Goal: Transaction & Acquisition: Purchase product/service

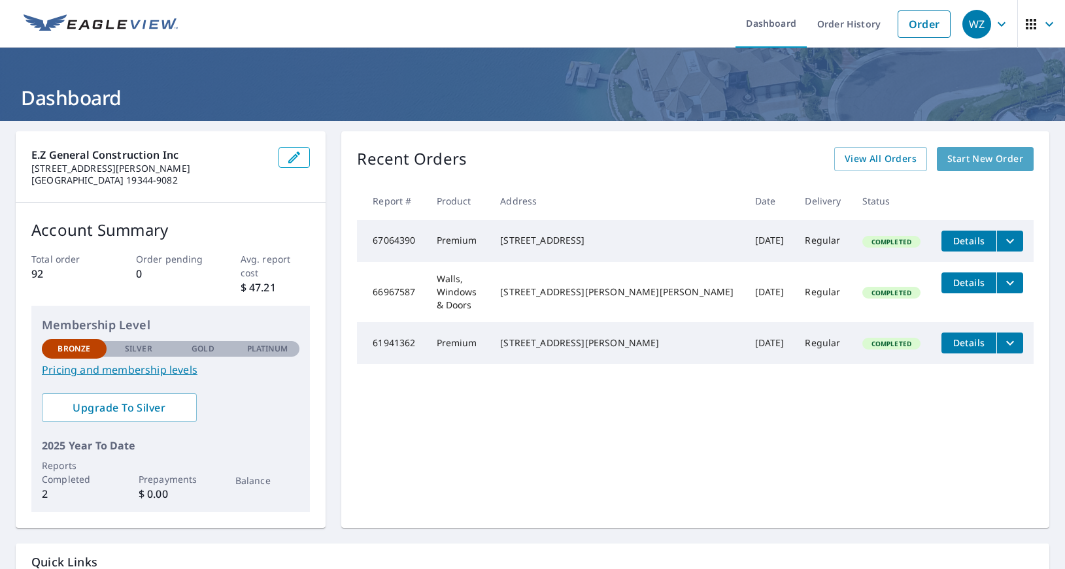
click at [973, 159] on span "Start New Order" at bounding box center [985, 159] width 76 height 16
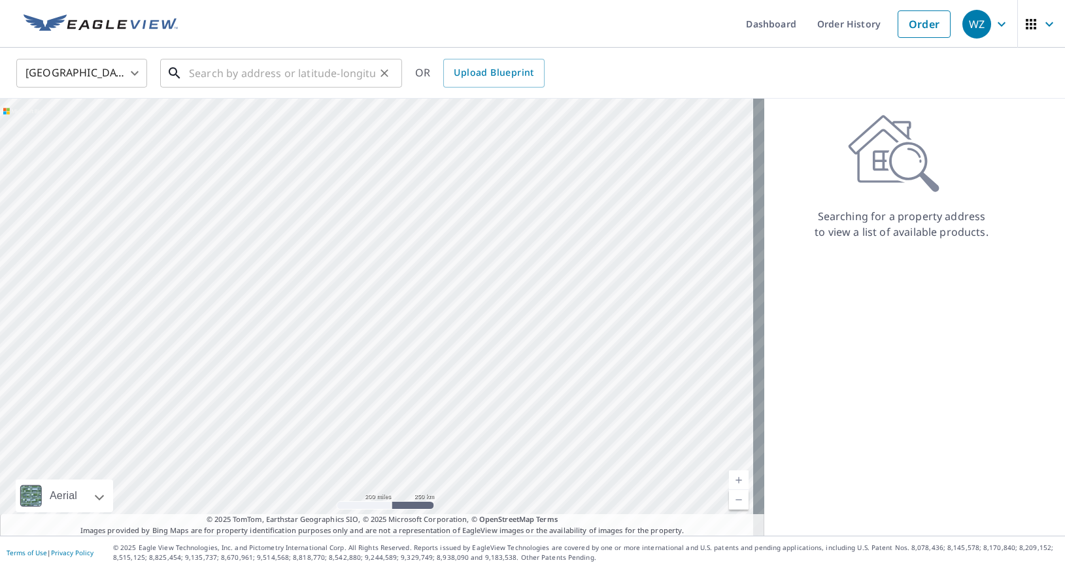
click at [196, 71] on input "text" at bounding box center [282, 73] width 186 height 37
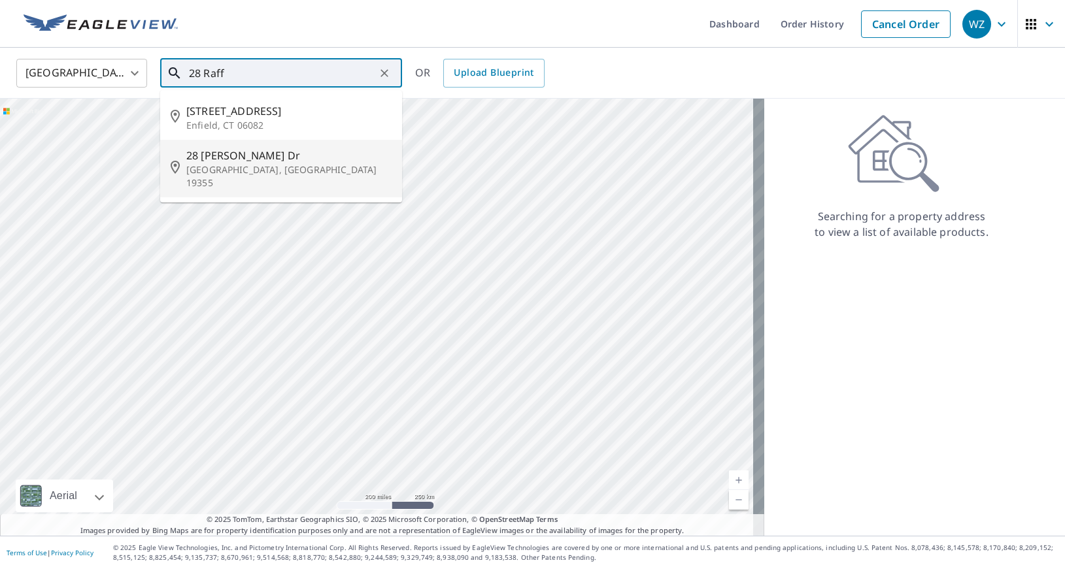
click at [229, 161] on span "28 [PERSON_NAME] Dr" at bounding box center [288, 156] width 205 height 16
type input "[STREET_ADDRESS][PERSON_NAME][PERSON_NAME]"
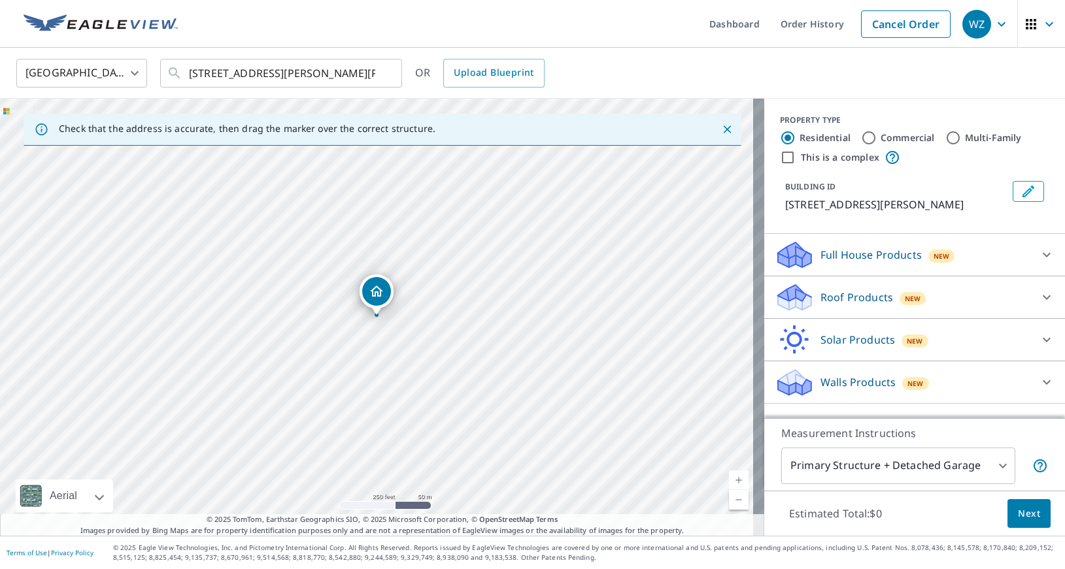
click at [847, 385] on p "Walls Products" at bounding box center [857, 383] width 75 height 16
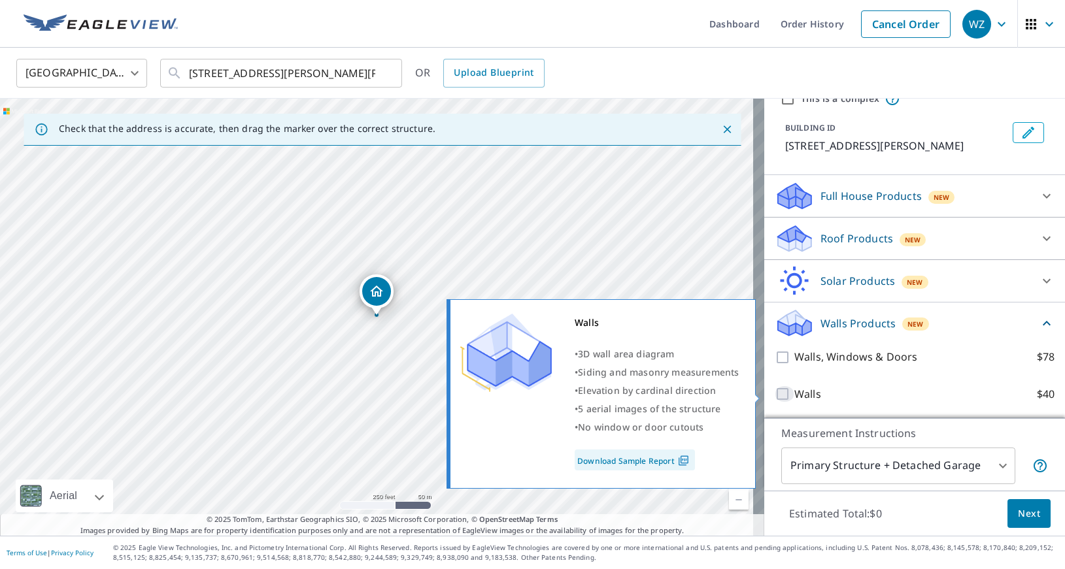
click at [775, 393] on input "Walls $40" at bounding box center [785, 394] width 20 height 16
checkbox input "true"
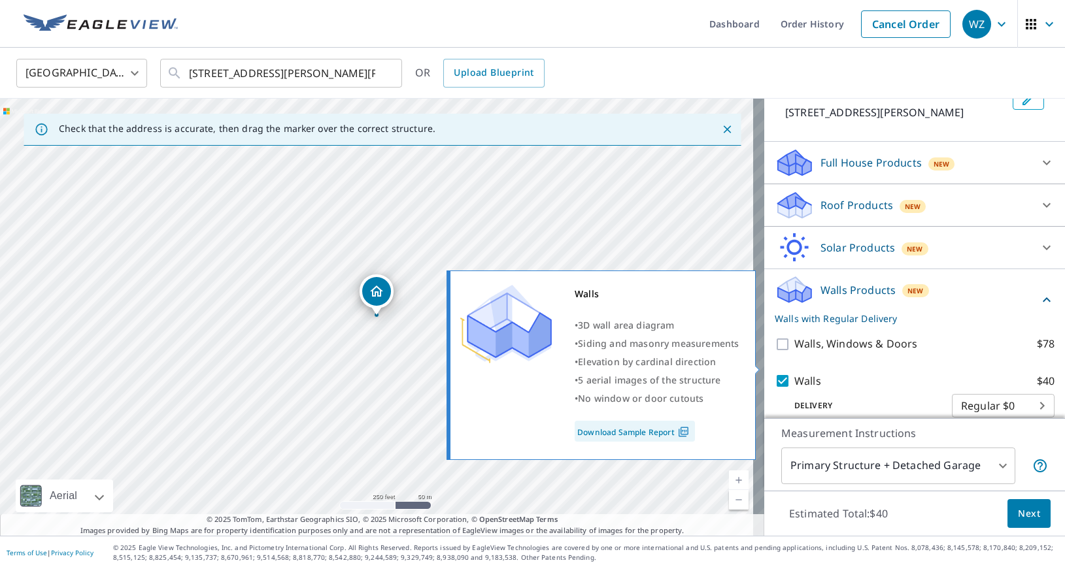
scroll to position [108, 0]
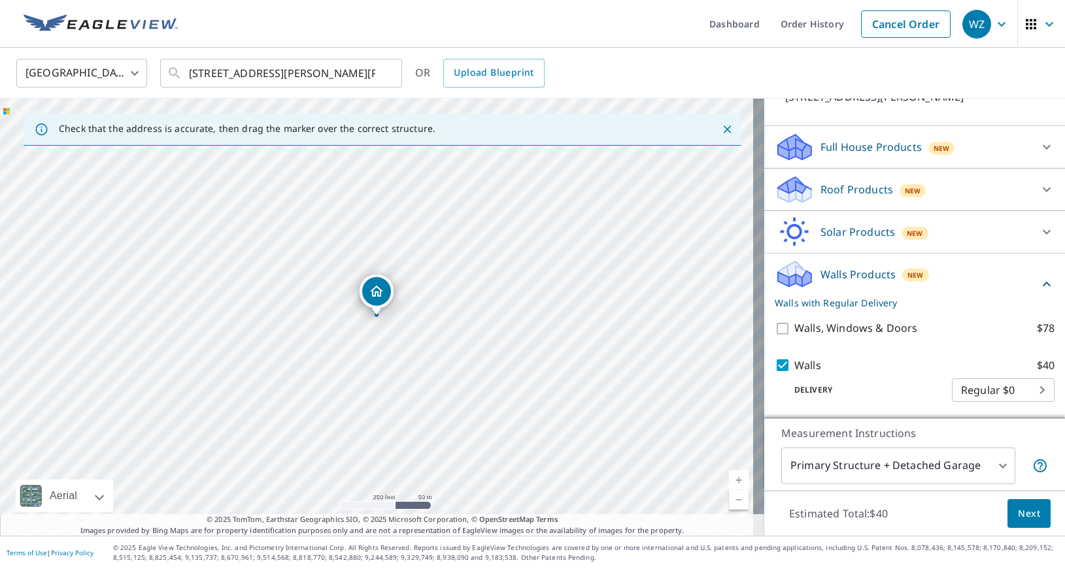
click at [1020, 392] on body "WZ WZ Dashboard Order History Cancel Order WZ [GEOGRAPHIC_DATA] [GEOGRAPHIC_DAT…" at bounding box center [532, 284] width 1065 height 569
click at [1020, 392] on ul "Regular $0" at bounding box center [980, 389] width 103 height 34
click at [951, 386] on ul "Regular $0" at bounding box center [980, 389] width 103 height 34
click at [920, 368] on div at bounding box center [532, 284] width 1065 height 569
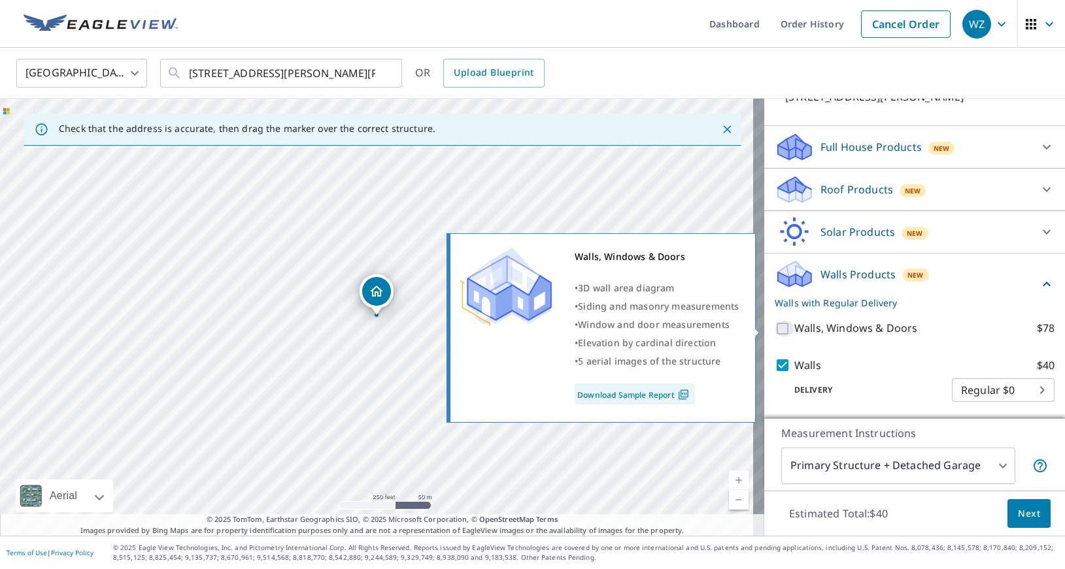
click at [775, 327] on input "Walls, Windows & Doors $78" at bounding box center [785, 329] width 20 height 16
checkbox input "true"
checkbox input "false"
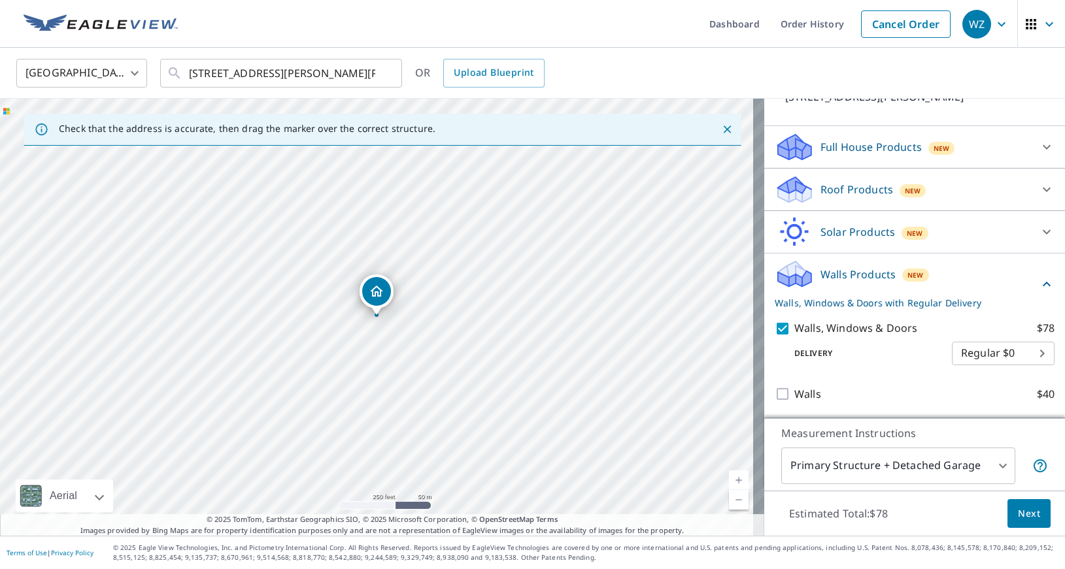
click at [1019, 512] on span "Next" at bounding box center [1029, 514] width 22 height 16
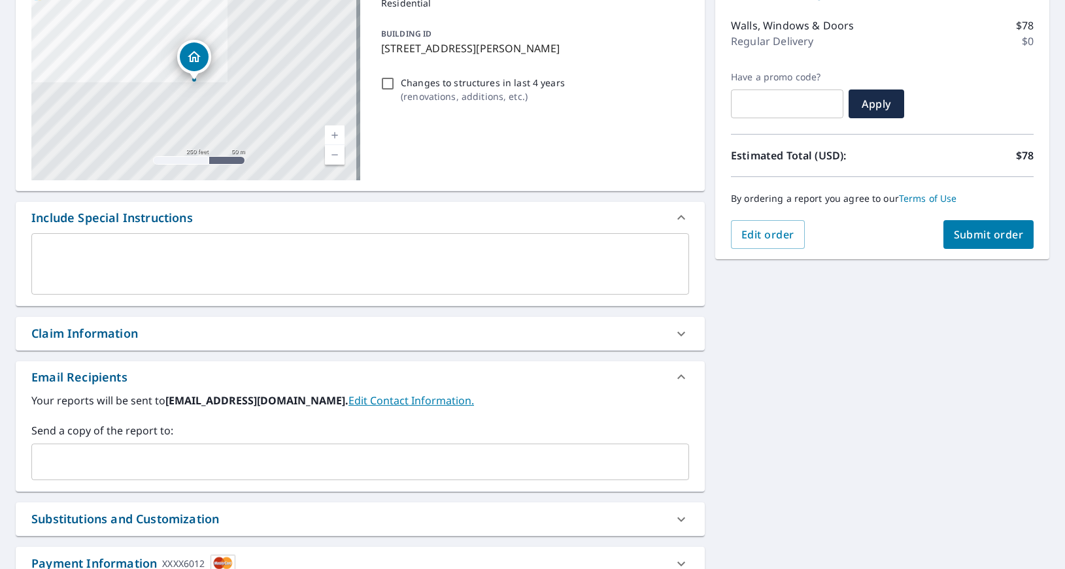
scroll to position [173, 0]
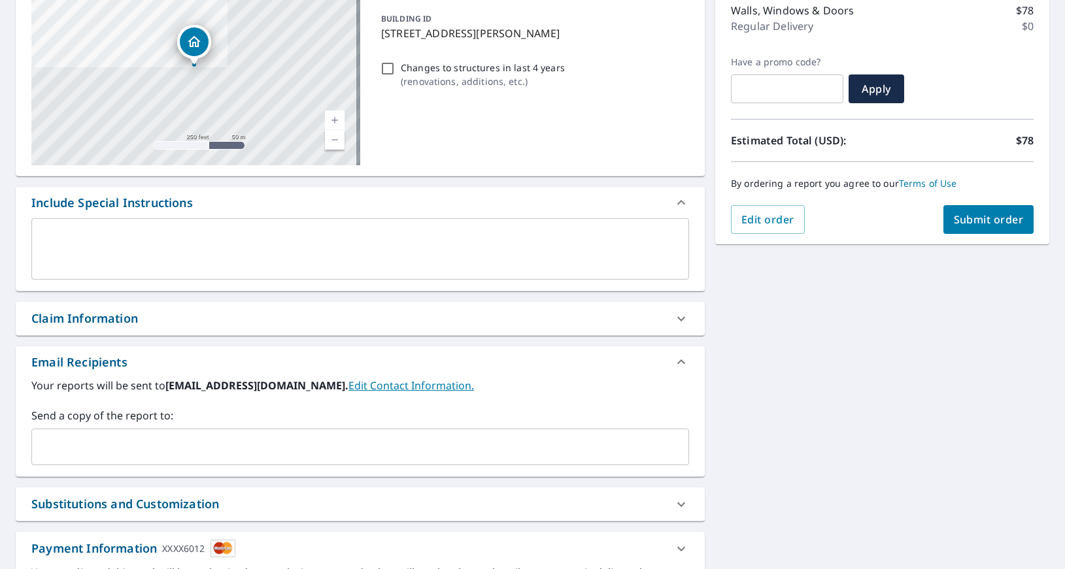
click at [985, 223] on span "Submit order" at bounding box center [989, 219] width 70 height 14
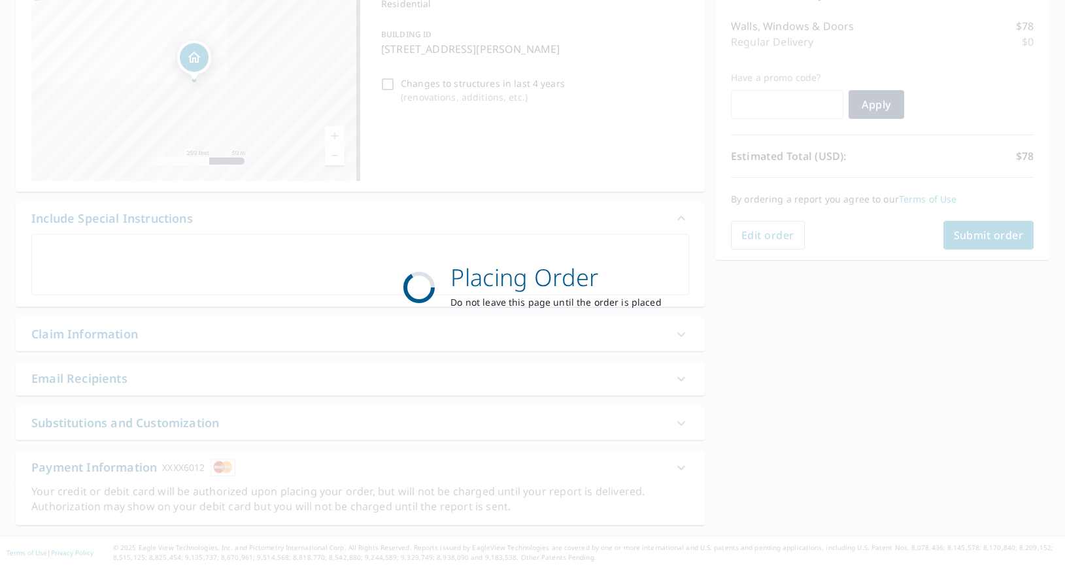
scroll to position [157, 0]
